Goal: Check status

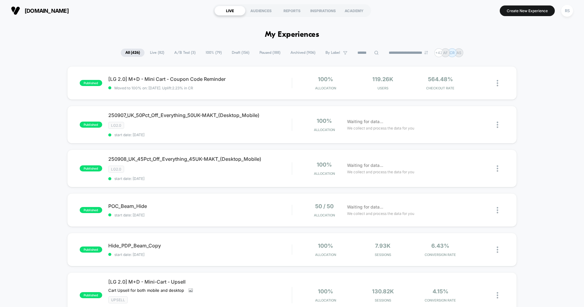
click at [193, 53] on span "A/B Test ( 3 )" at bounding box center [185, 53] width 30 height 8
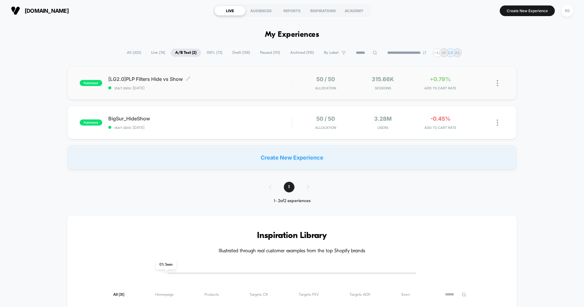
click at [256, 86] on span "start date: [DATE]" at bounding box center [199, 88] width 183 height 5
